Goal: Learn about a topic

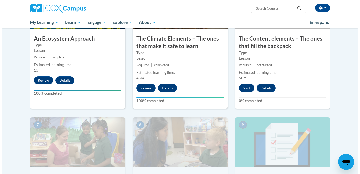
scroll to position [302, 0]
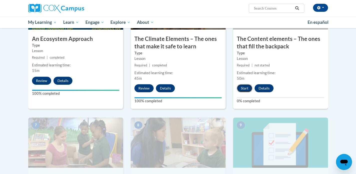
click at [242, 85] on button "Start" at bounding box center [245, 88] width 16 height 8
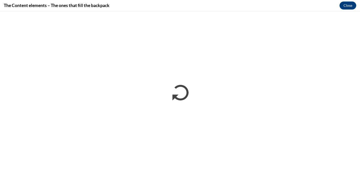
scroll to position [0, 0]
